Goal: Navigation & Orientation: Find specific page/section

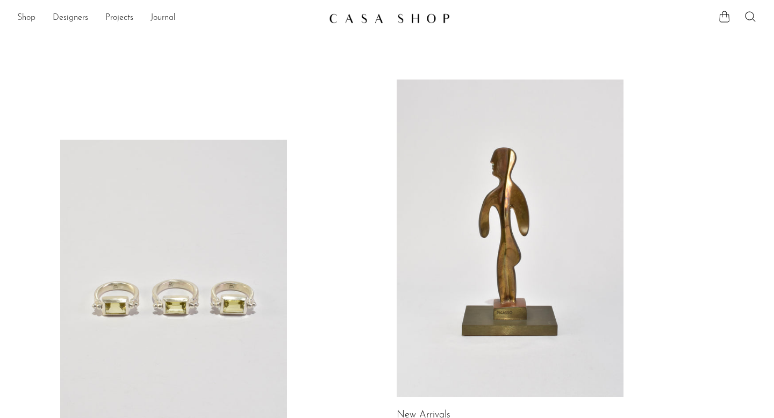
click at [25, 19] on link "Shop" at bounding box center [26, 18] width 18 height 14
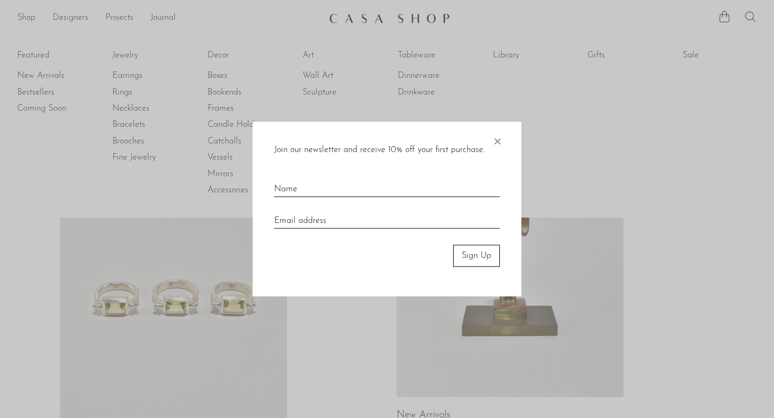
click at [497, 140] on span "×" at bounding box center [497, 139] width 11 height 34
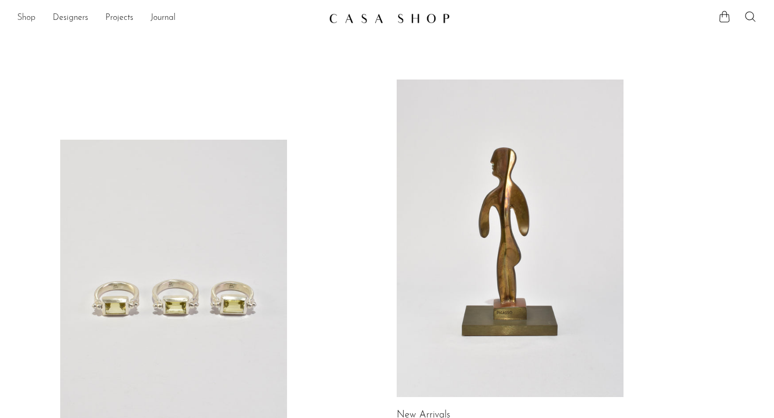
click at [27, 18] on link "Shop" at bounding box center [26, 18] width 18 height 14
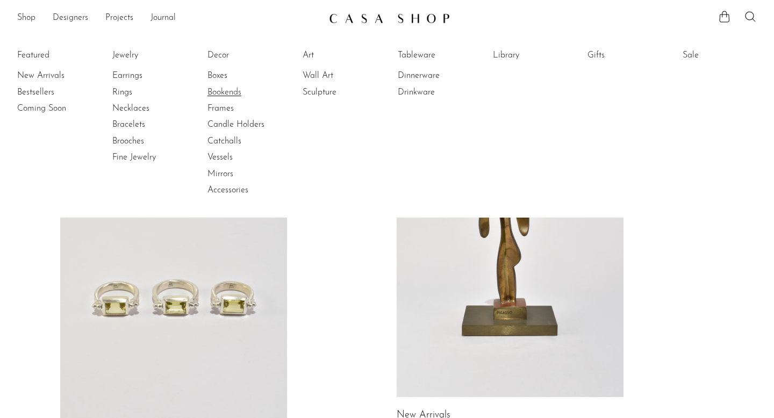
click at [227, 94] on link "Bookends" at bounding box center [248, 93] width 81 height 12
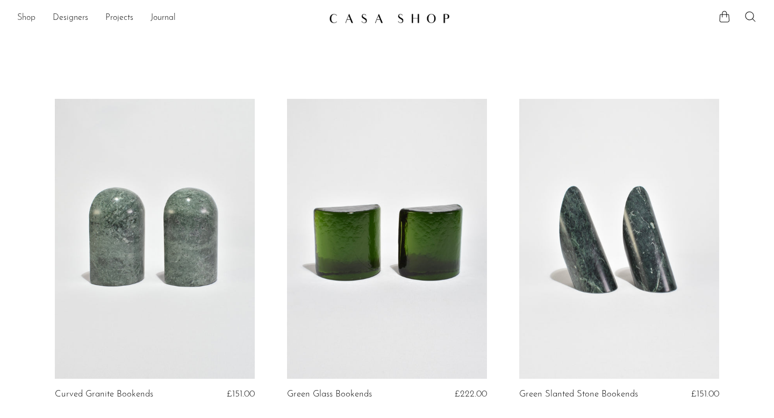
click at [30, 18] on link "Shop" at bounding box center [26, 18] width 18 height 14
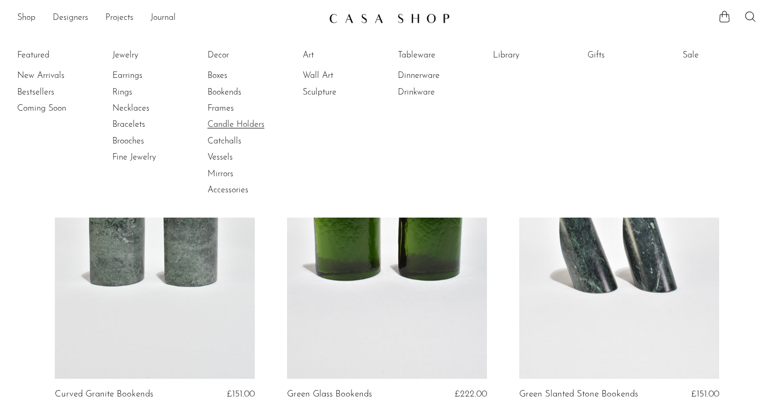
click at [237, 127] on link "Candle Holders" at bounding box center [248, 125] width 81 height 12
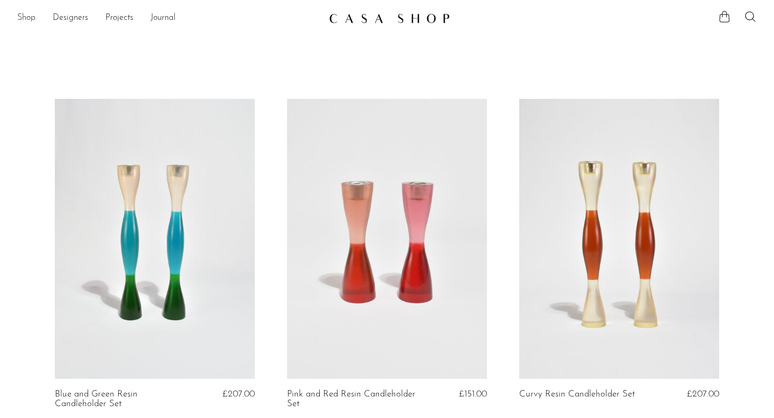
click at [27, 20] on link "Shop" at bounding box center [26, 18] width 18 height 14
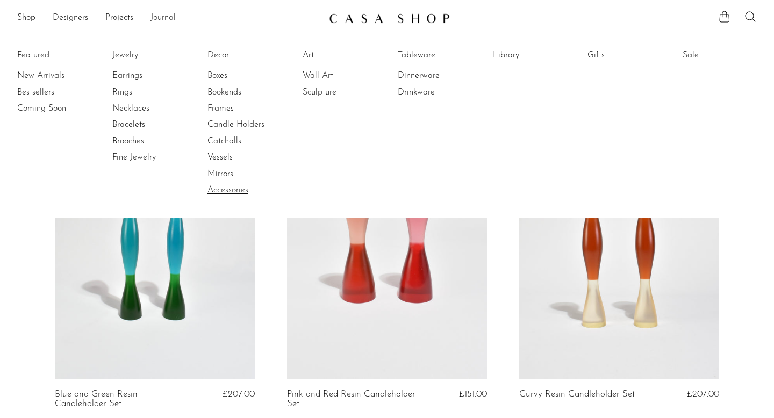
click at [227, 189] on link "Accessories" at bounding box center [248, 190] width 81 height 12
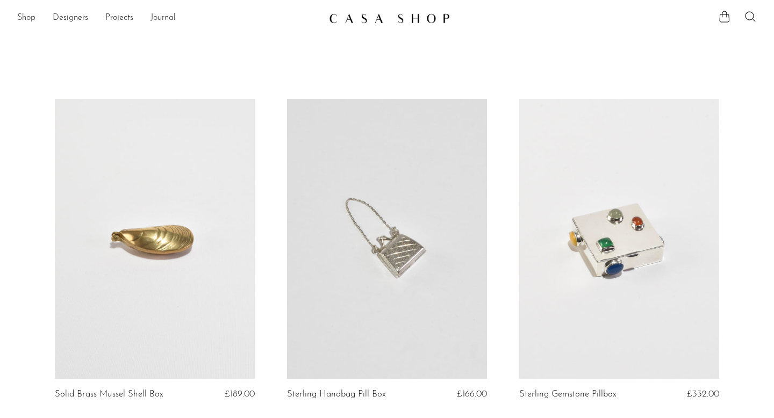
click at [25, 18] on link "Shop" at bounding box center [26, 18] width 18 height 14
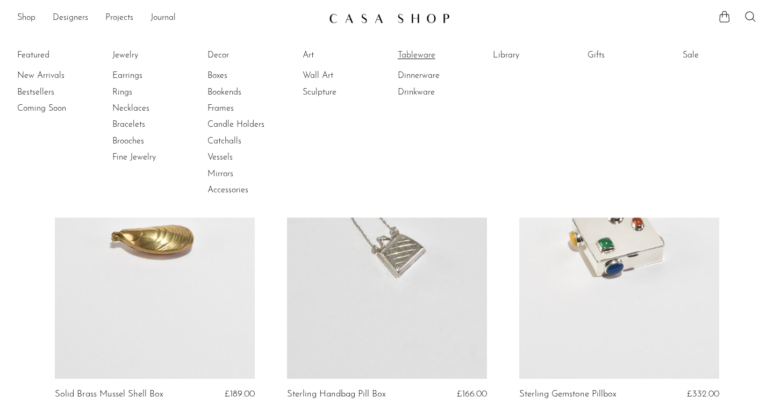
click at [417, 58] on link "Tableware" at bounding box center [438, 55] width 81 height 12
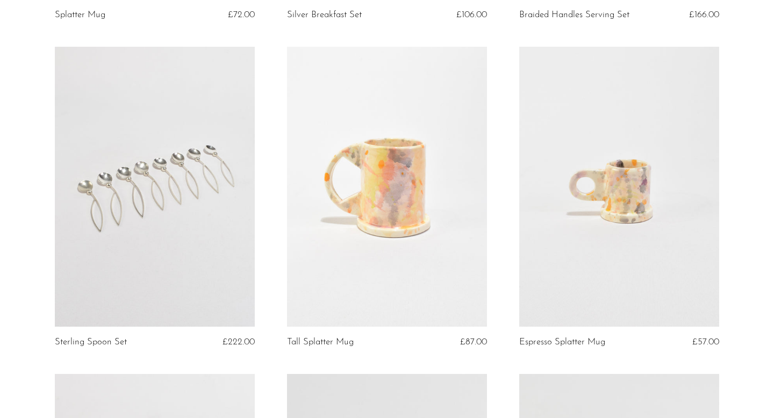
scroll to position [1377, 0]
